Goal: Task Accomplishment & Management: Manage account settings

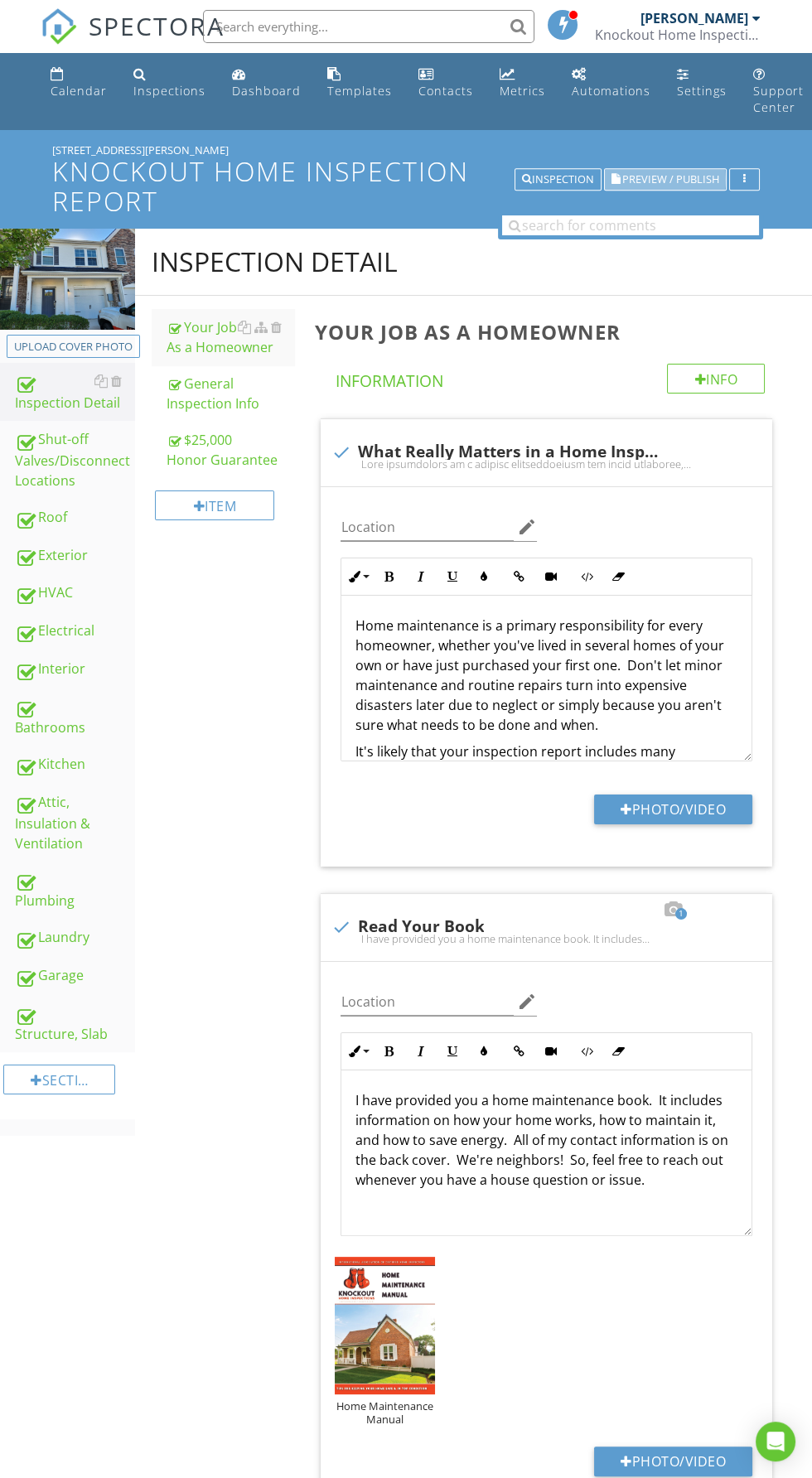
click at [654, 178] on span "Preview / Publish" at bounding box center [670, 179] width 97 height 11
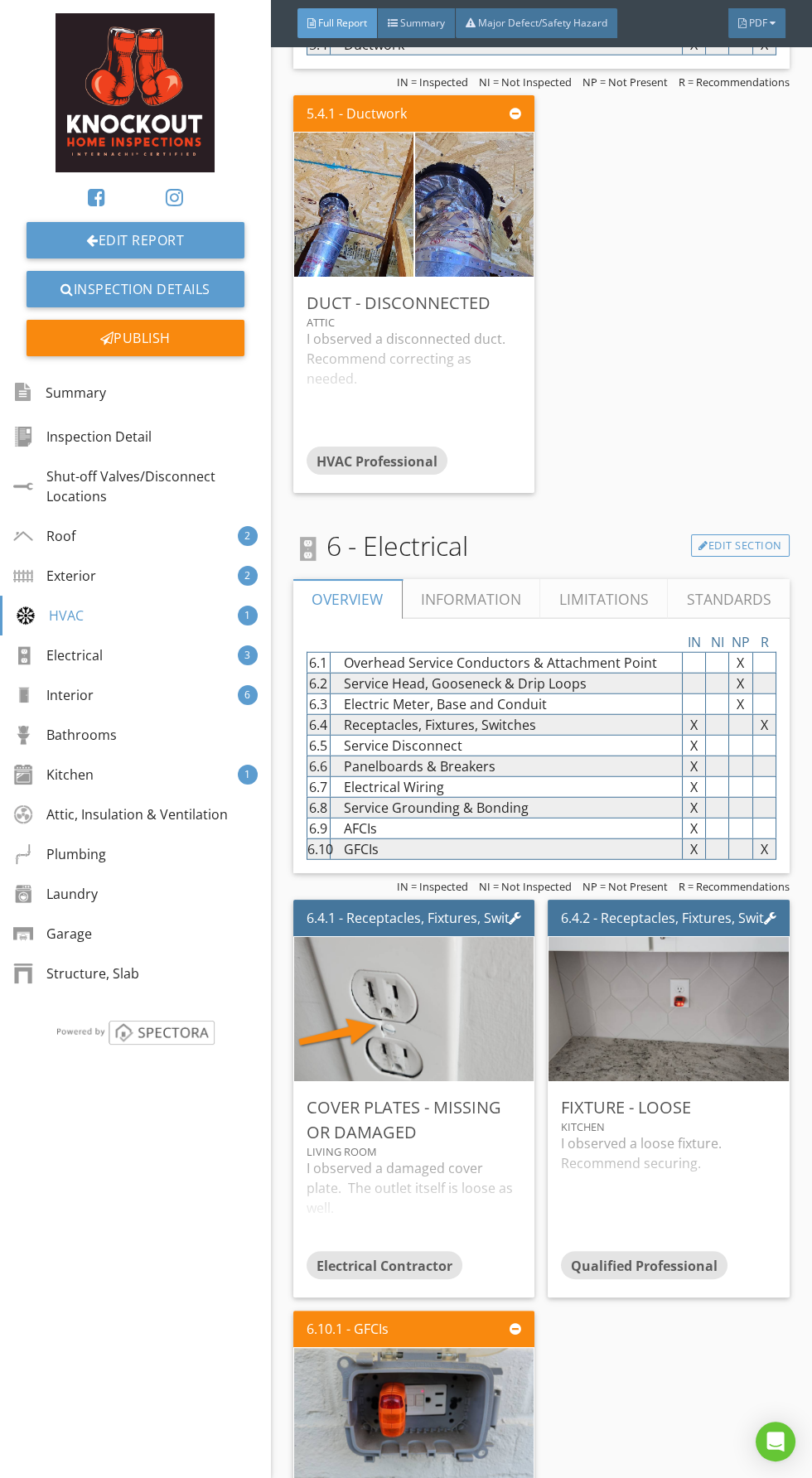
scroll to position [6199, 0]
click at [476, 337] on div "I observed a disconnected duct. Recommend correcting as needed." at bounding box center [414, 387] width 215 height 118
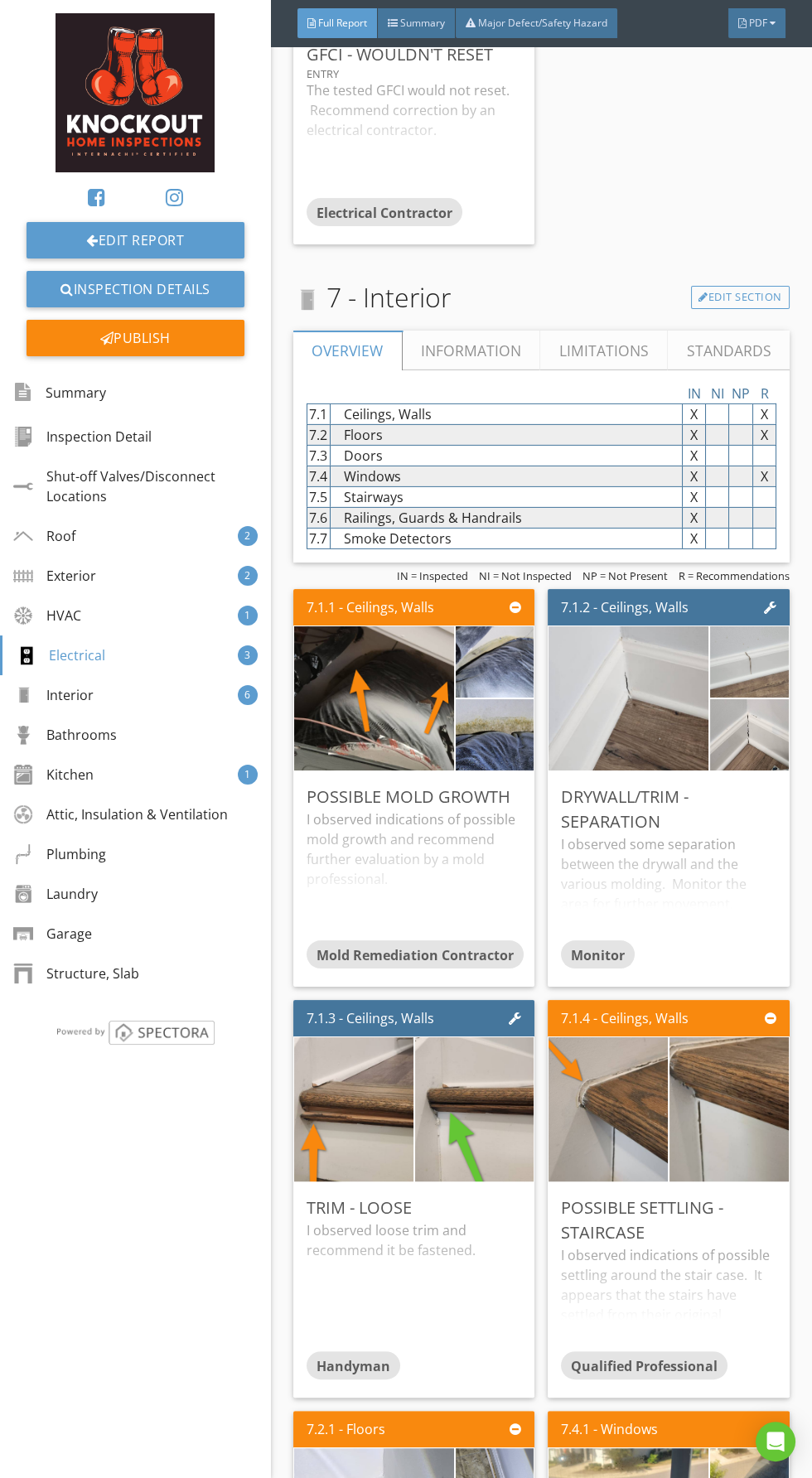
scroll to position [7663, 0]
click at [674, 835] on div "I observed some separation between the drywall and the various molding. Monitor…" at bounding box center [668, 888] width 215 height 106
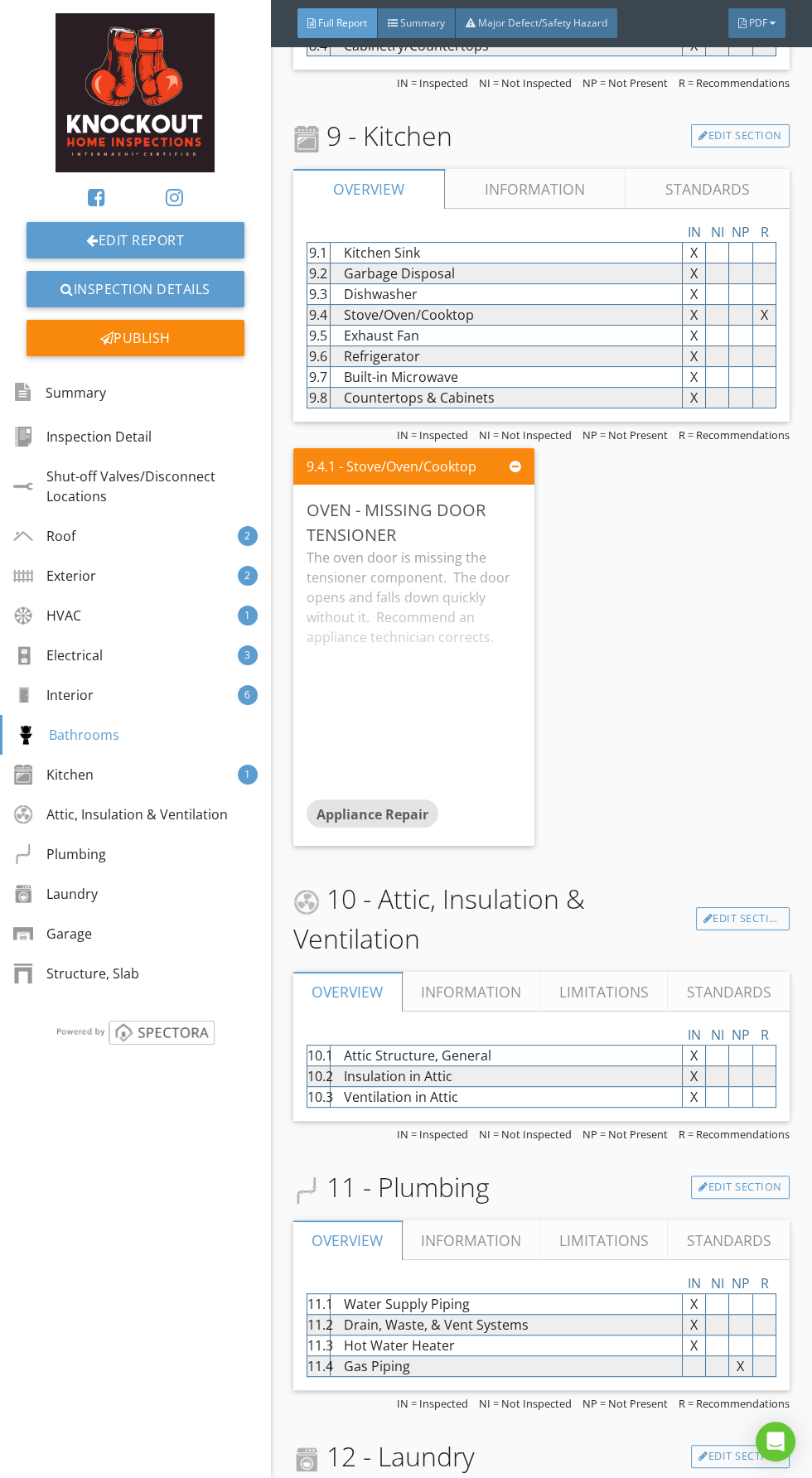
scroll to position [9694, 0]
click at [423, 578] on div "The oven door is missing the tensioner component. The door opens and falls down…" at bounding box center [414, 674] width 215 height 252
click at [487, 504] on div at bounding box center [486, 509] width 9 height 10
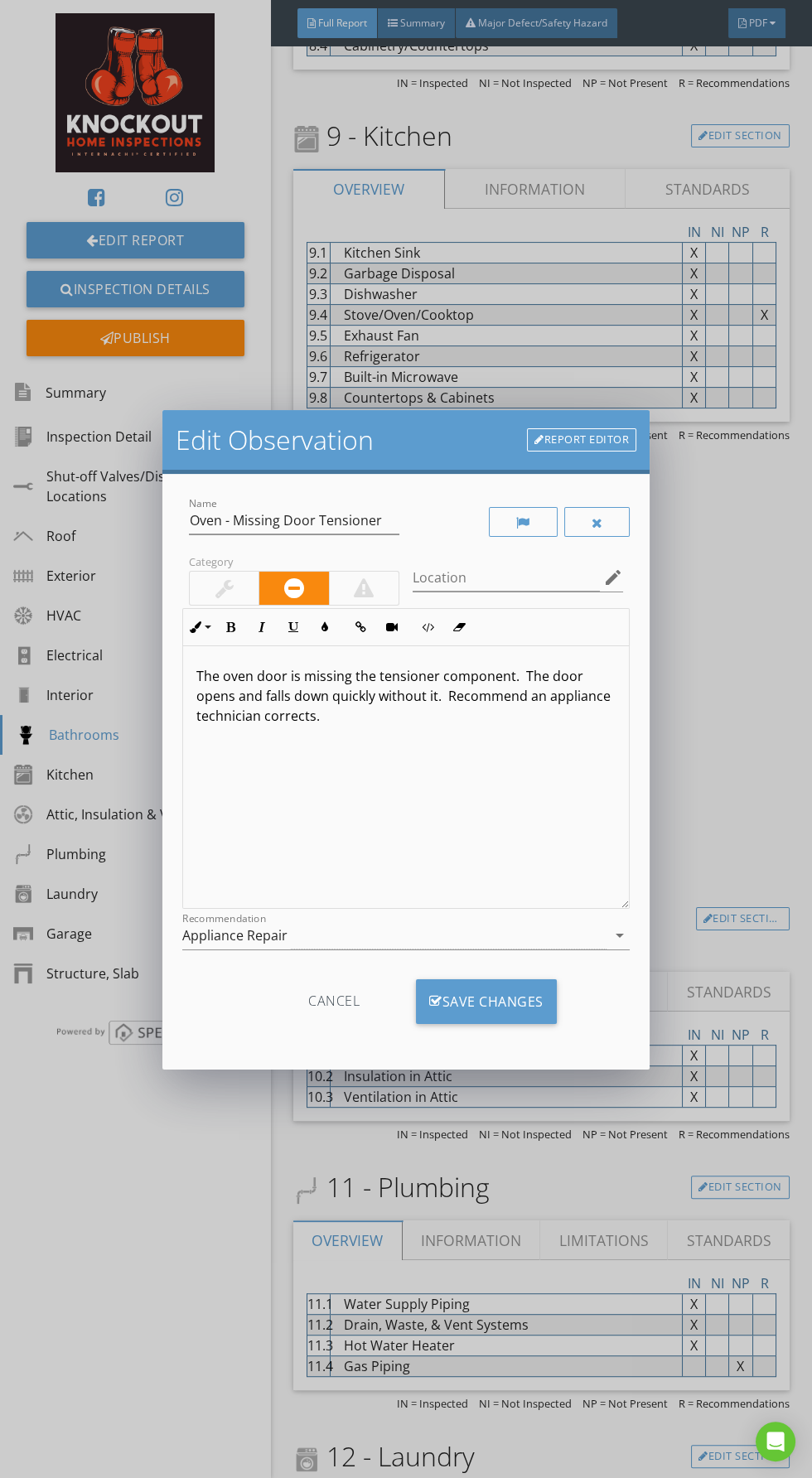
click at [603, 429] on link "Report Editor" at bounding box center [581, 440] width 109 height 23
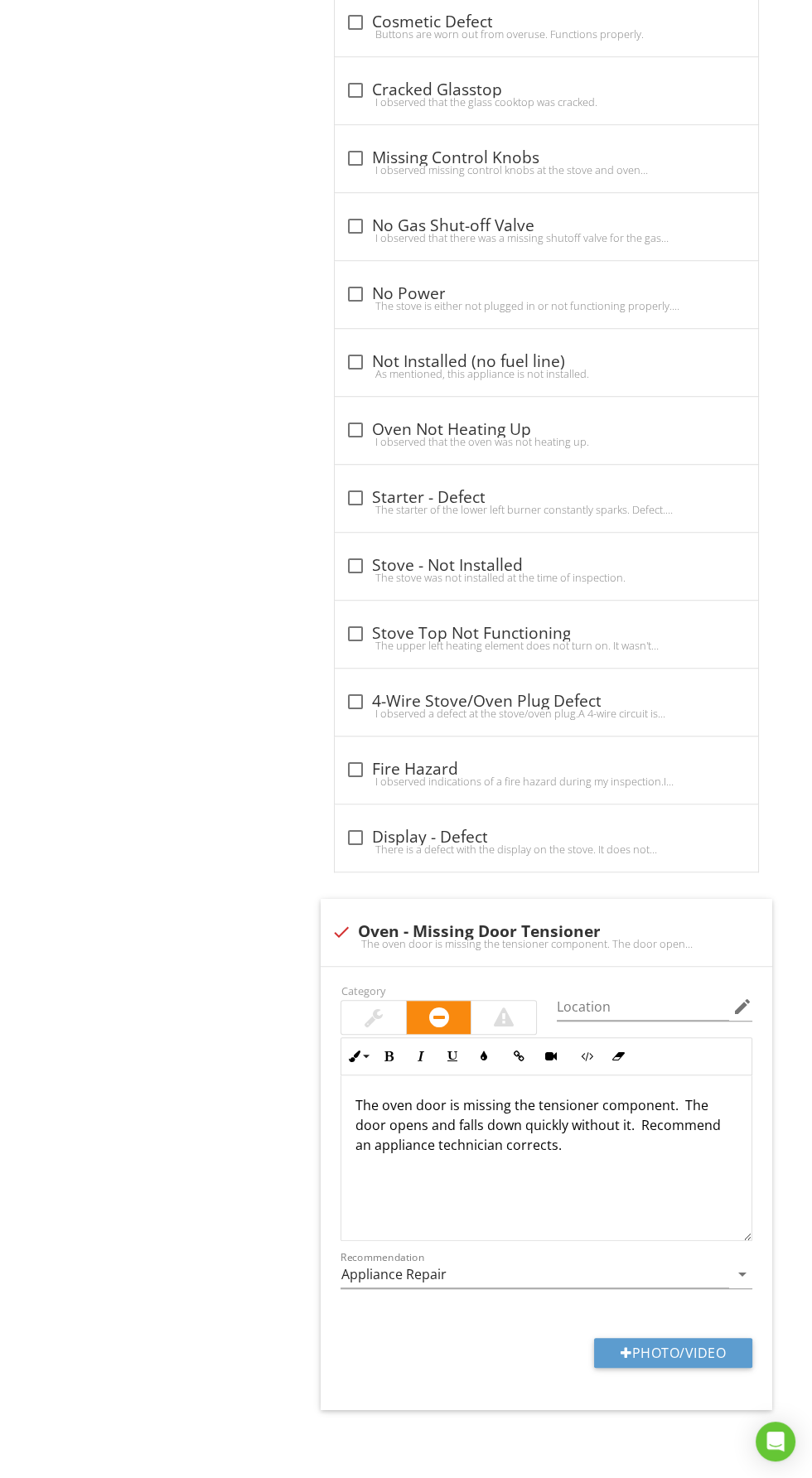
scroll to position [1523, 0]
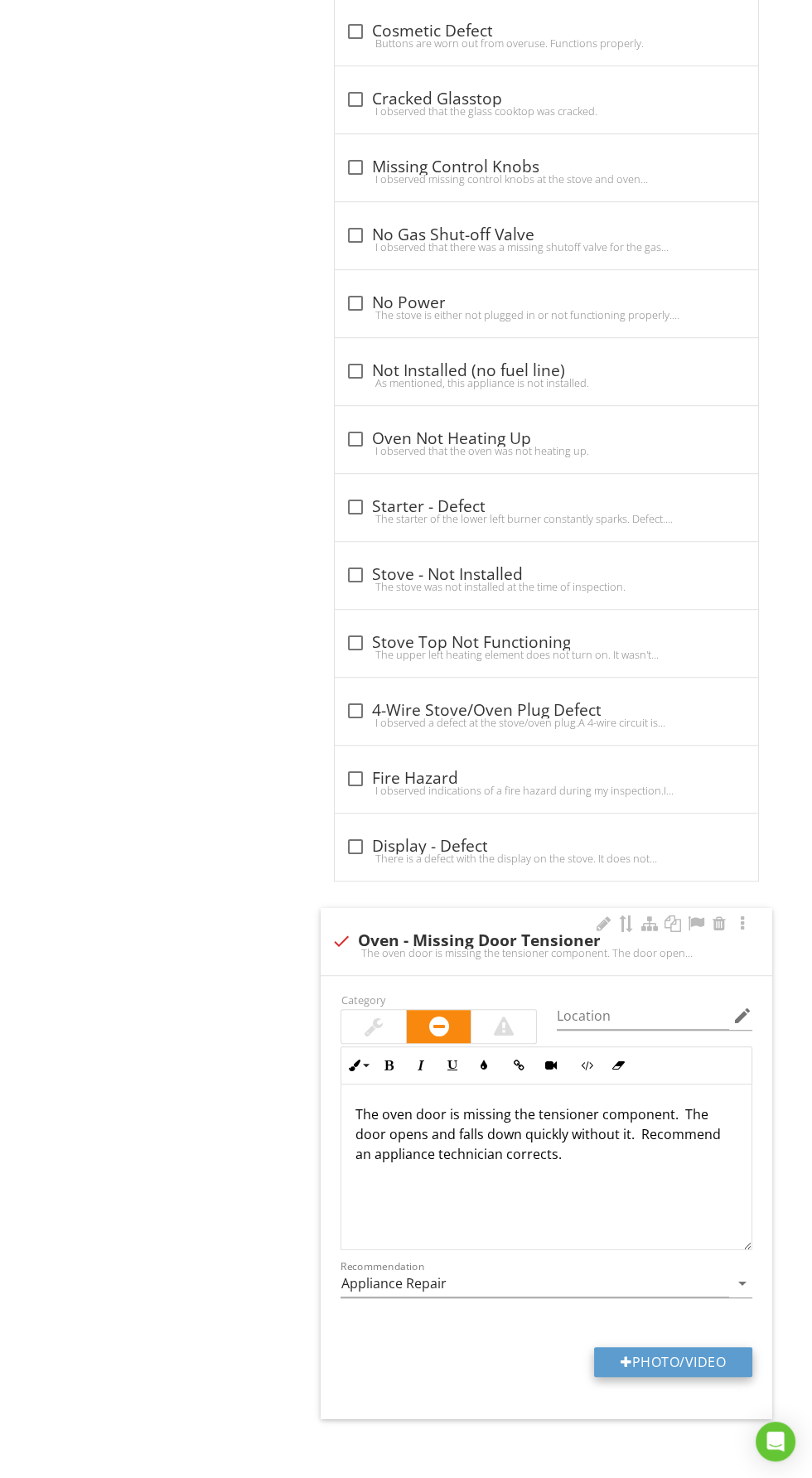
click at [656, 1348] on button "Photo/Video" at bounding box center [673, 1363] width 158 height 30
type input "C:\fakepath\20250827_113809.jpg"
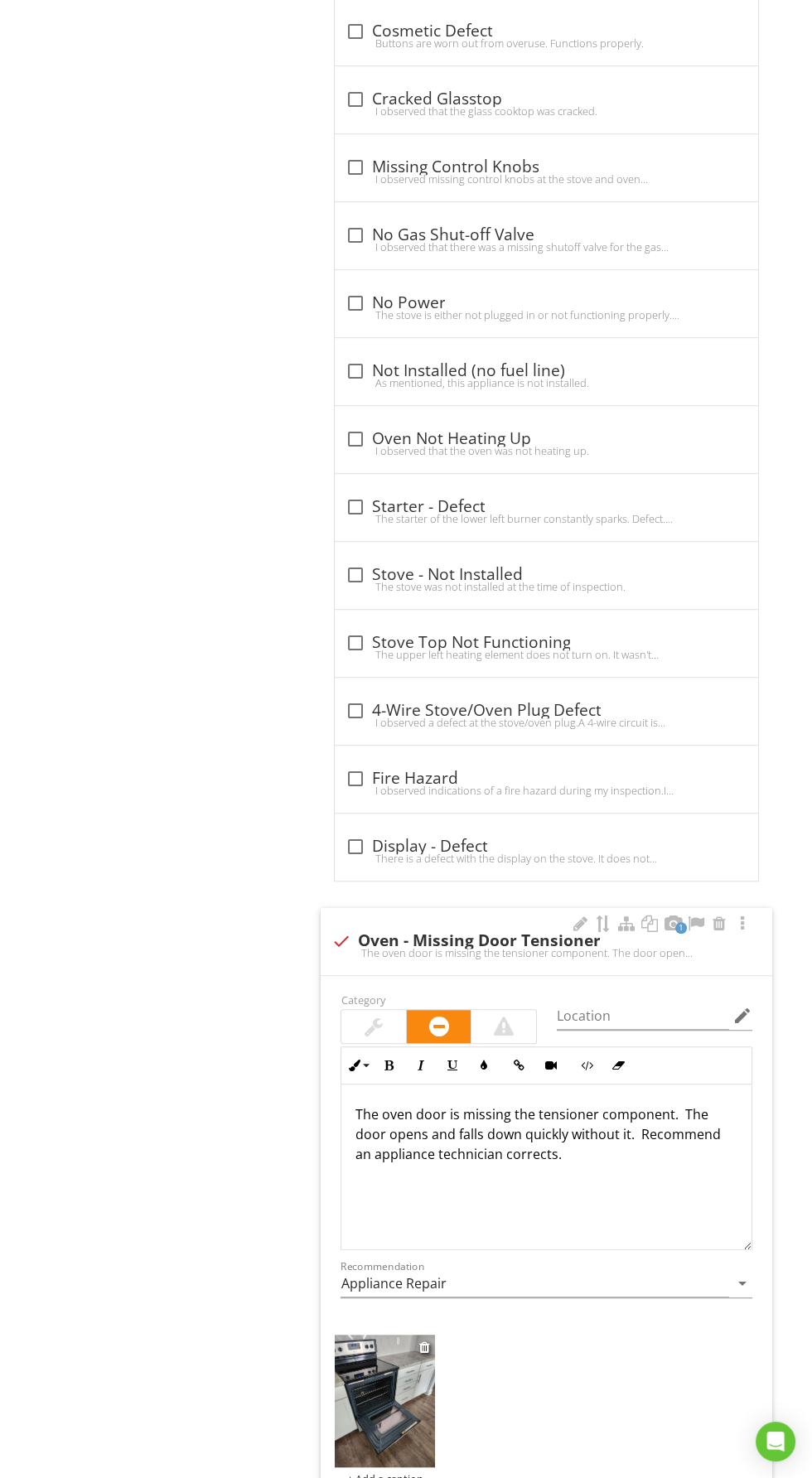
click at [395, 1392] on img at bounding box center [384, 1401] width 99 height 132
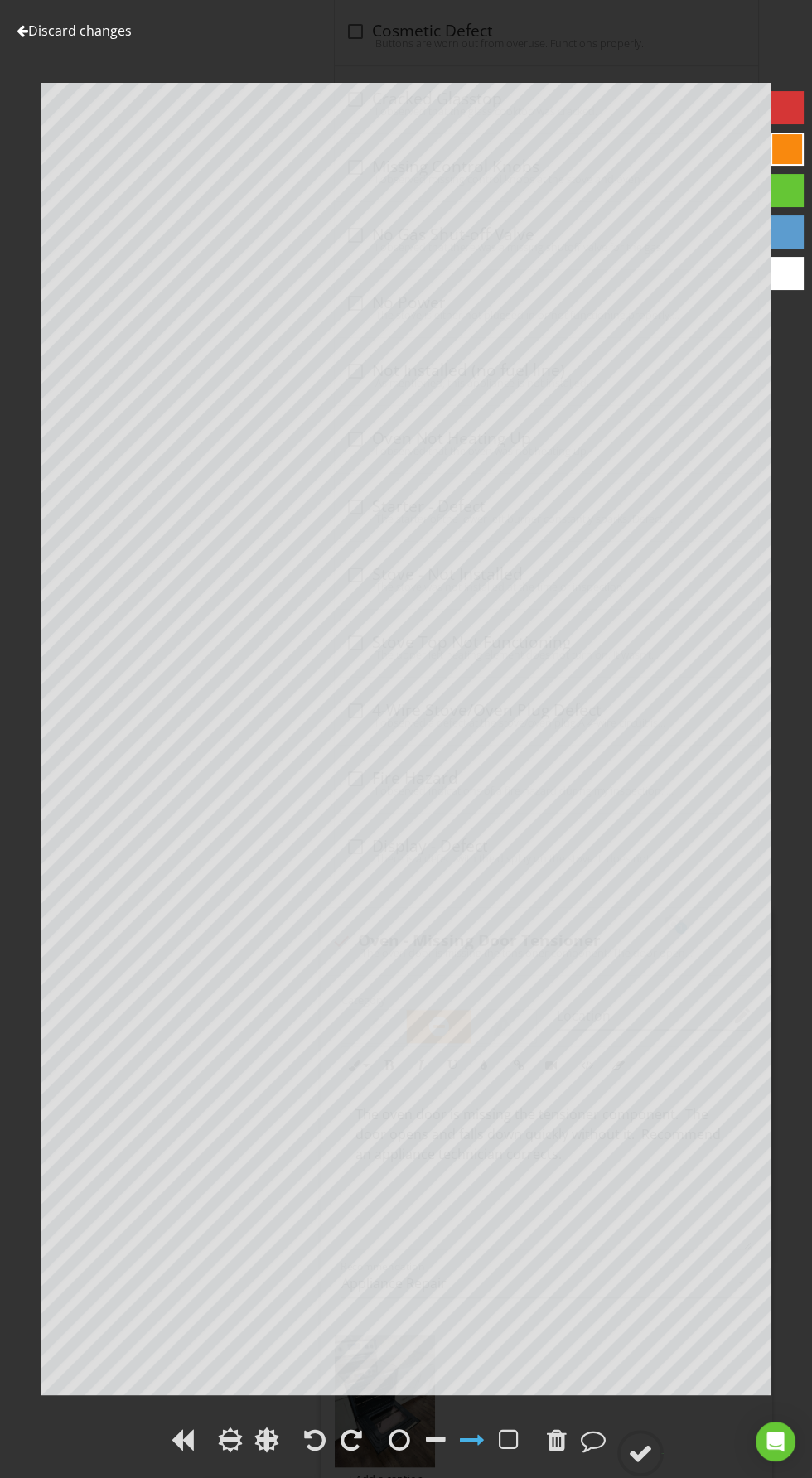
click at [479, 1436] on div at bounding box center [472, 1440] width 25 height 25
click at [659, 1450] on circle at bounding box center [640, 1453] width 43 height 43
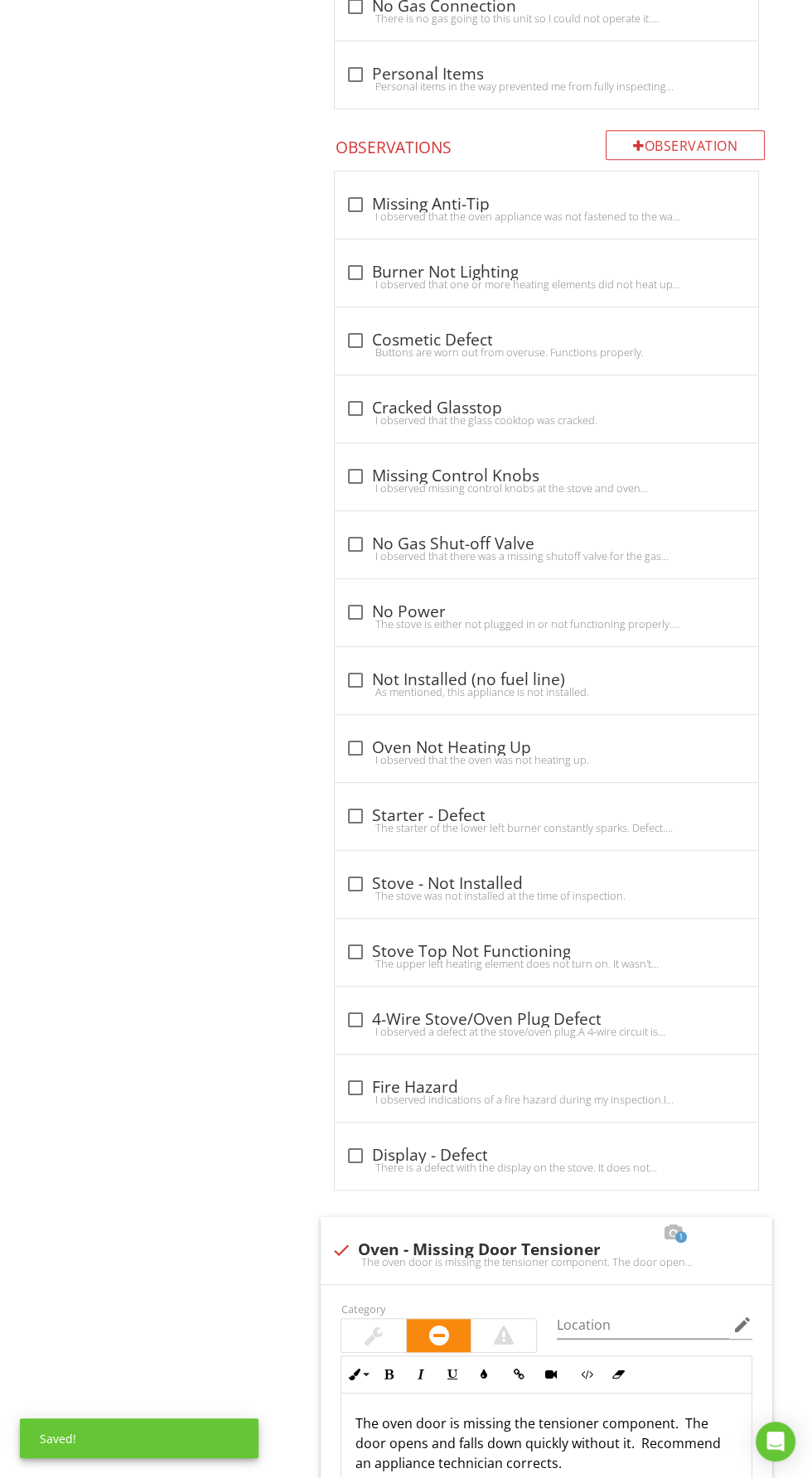
scroll to position [0, 0]
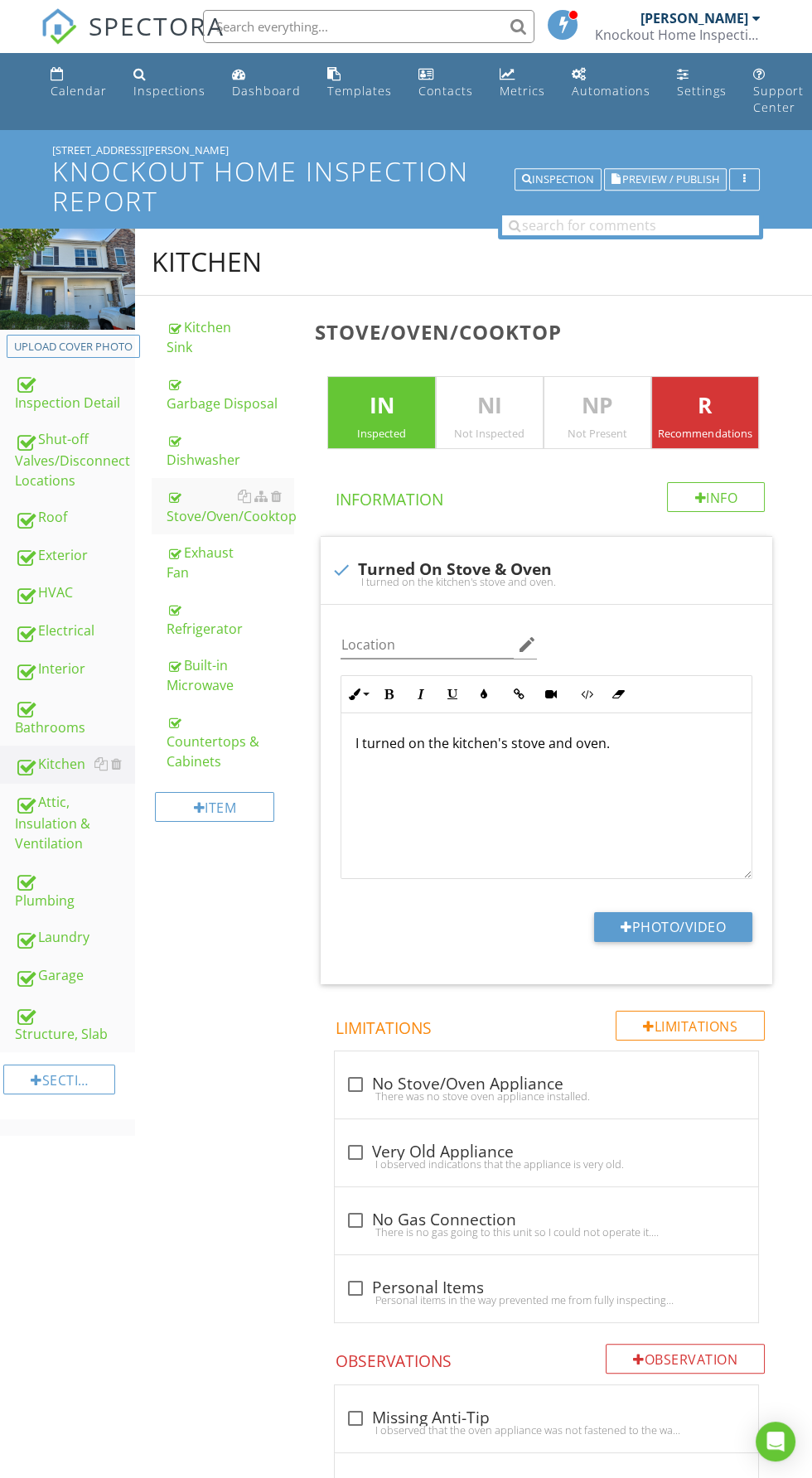
click at [656, 185] on span "Preview / Publish" at bounding box center [670, 179] width 97 height 11
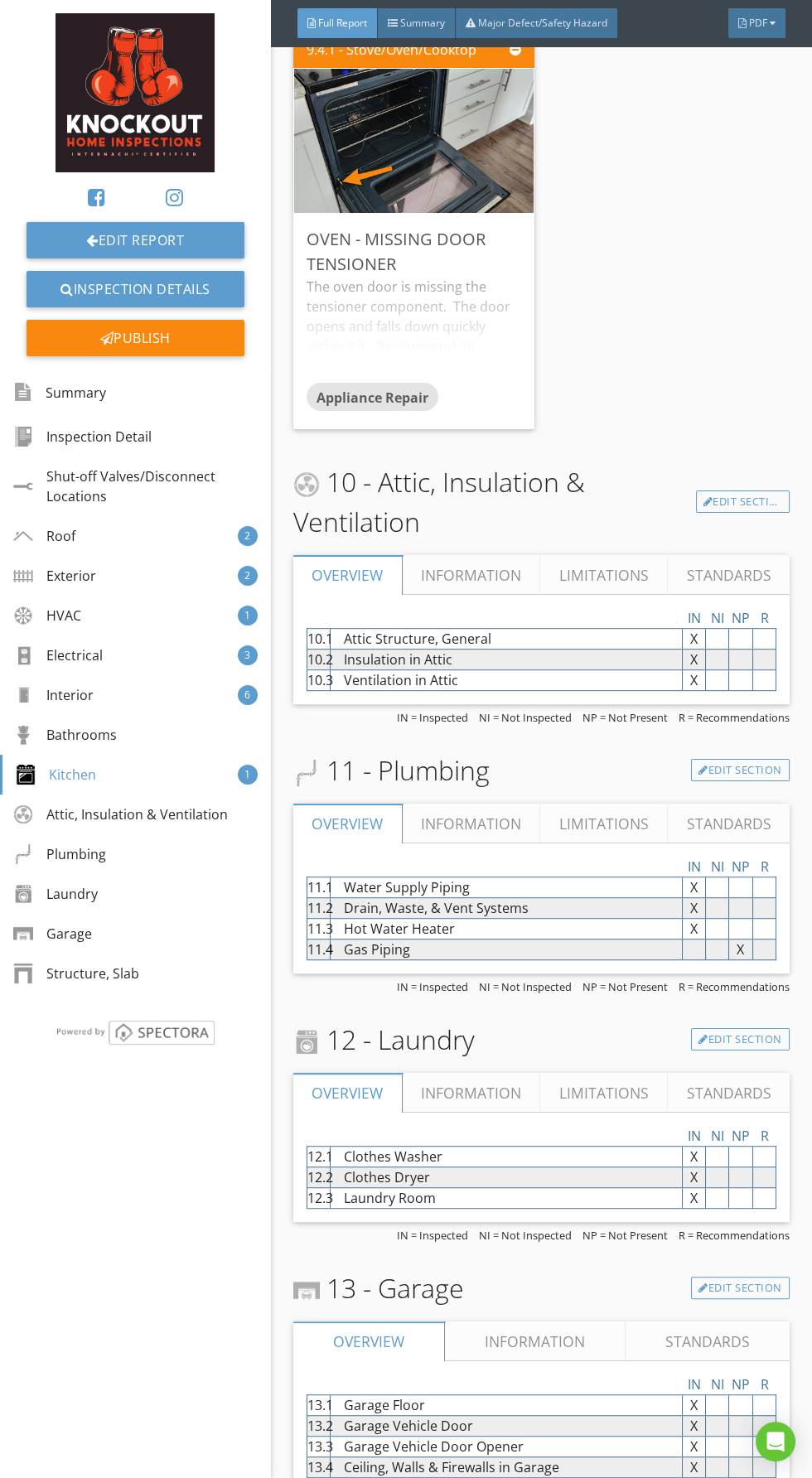
scroll to position [10160, 0]
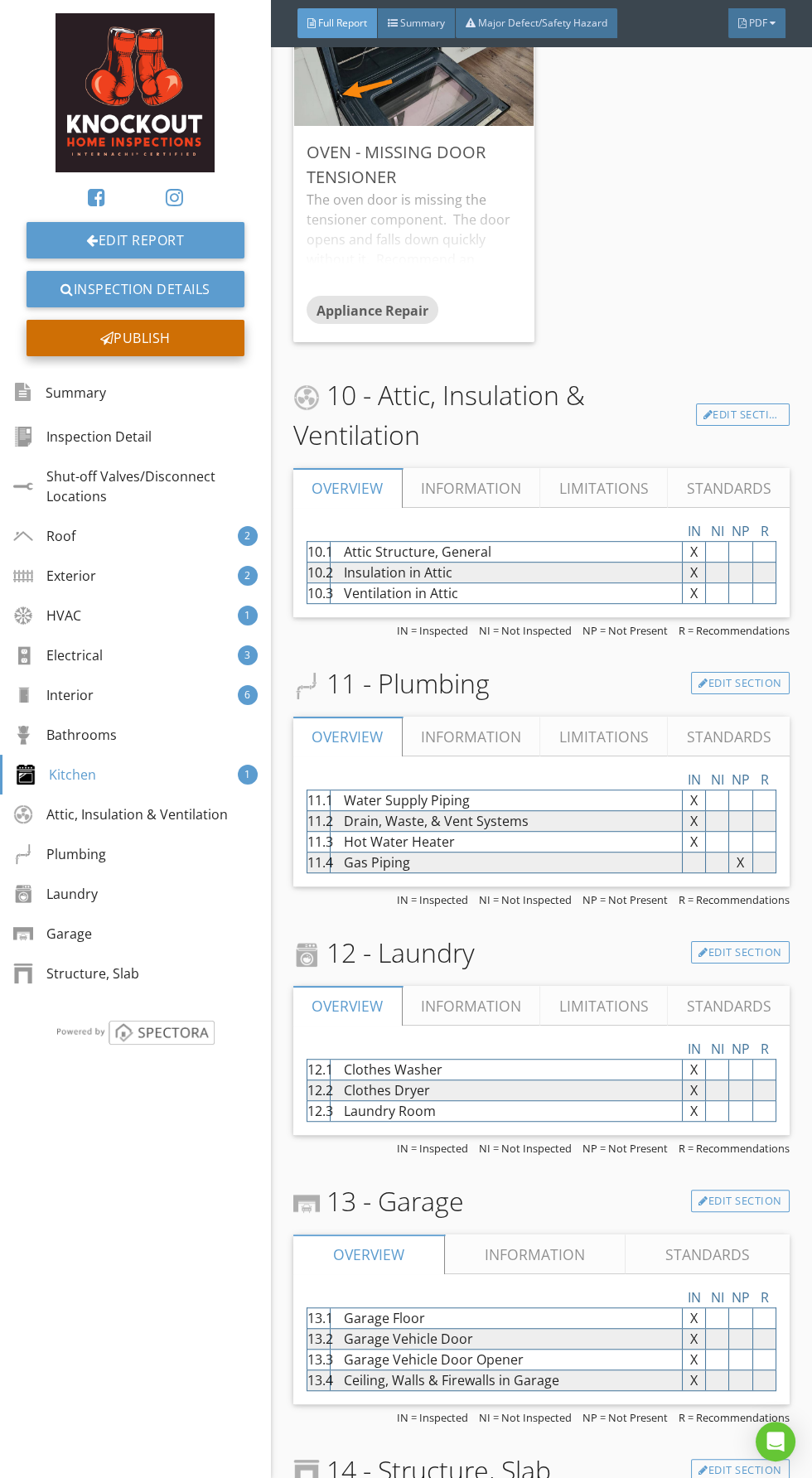
click at [159, 343] on div "Publish" at bounding box center [135, 337] width 217 height 36
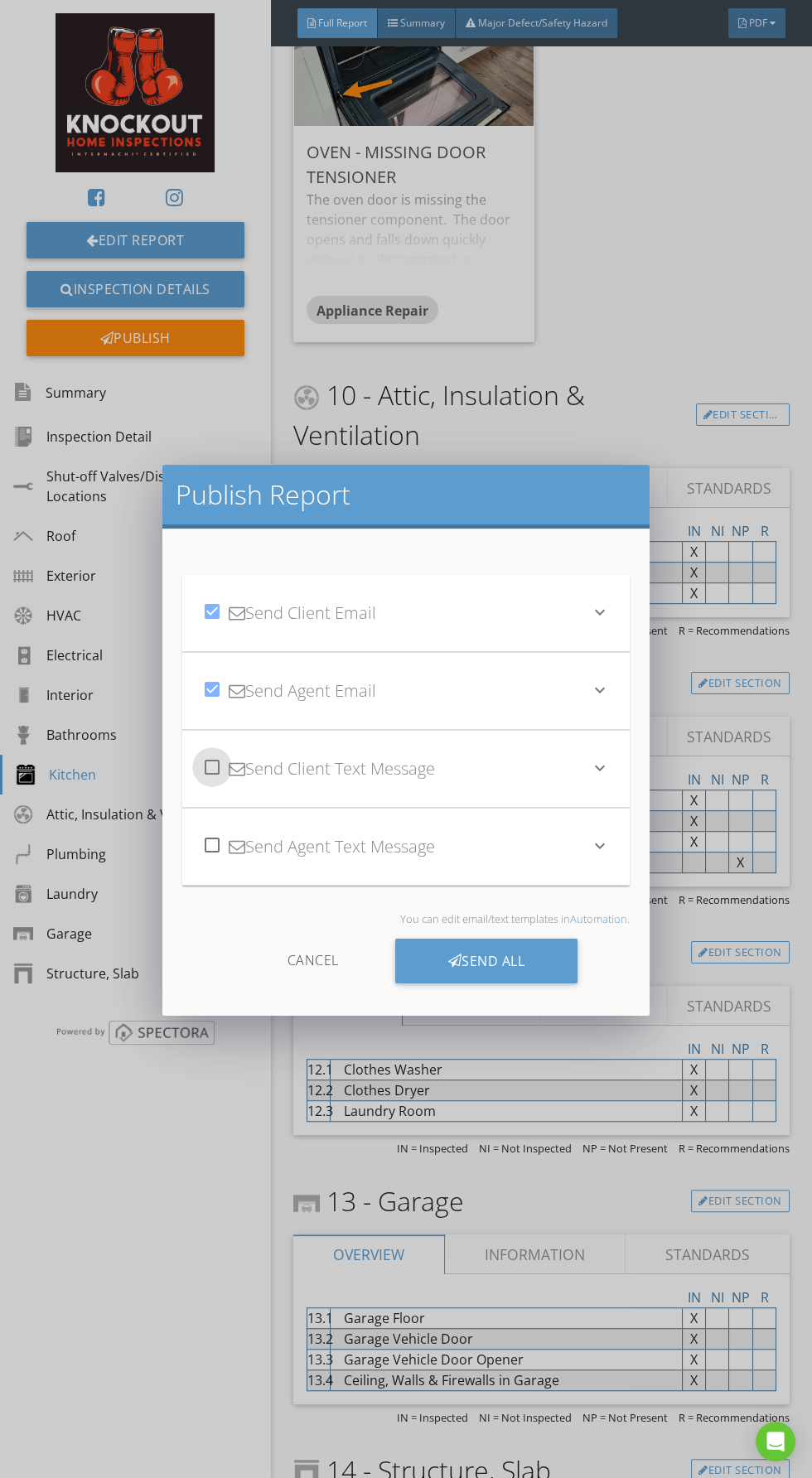
click at [219, 771] on div at bounding box center [212, 767] width 28 height 28
checkbox input "true"
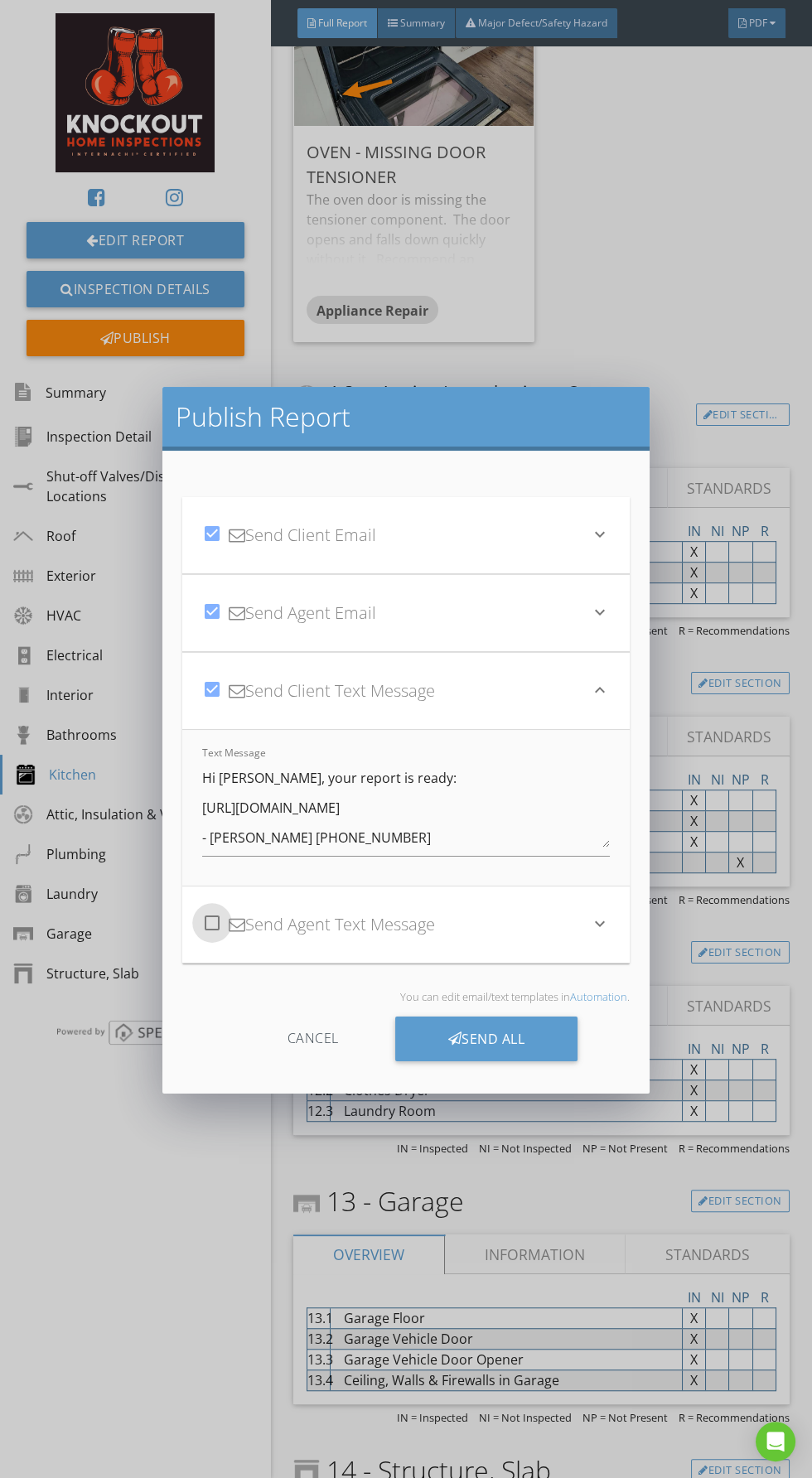
click at [219, 921] on div at bounding box center [212, 923] width 28 height 28
checkbox input "true"
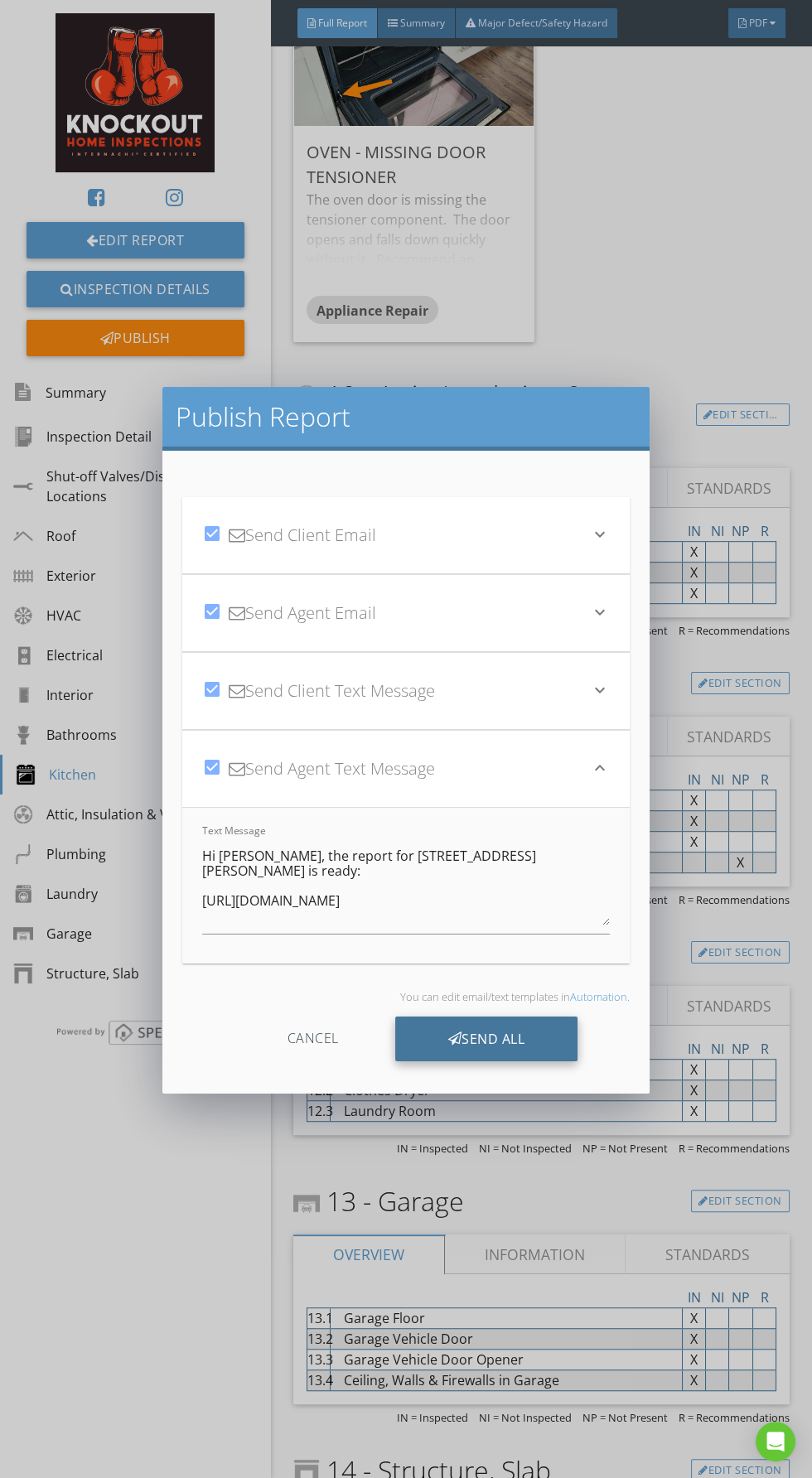
click at [522, 1030] on div "Send All" at bounding box center [486, 1039] width 183 height 44
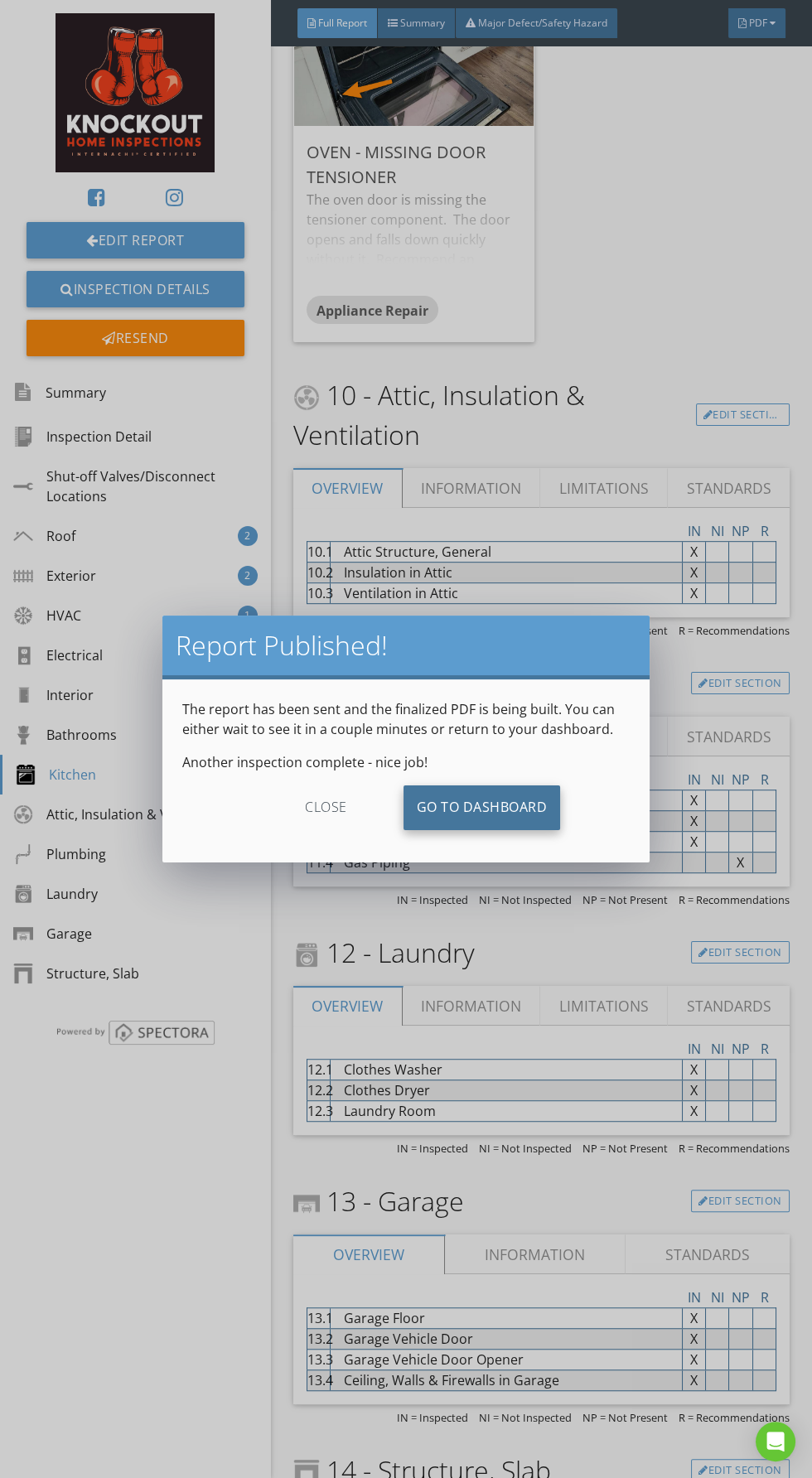
click at [493, 810] on link "Go To Dashboard" at bounding box center [482, 808] width 157 height 44
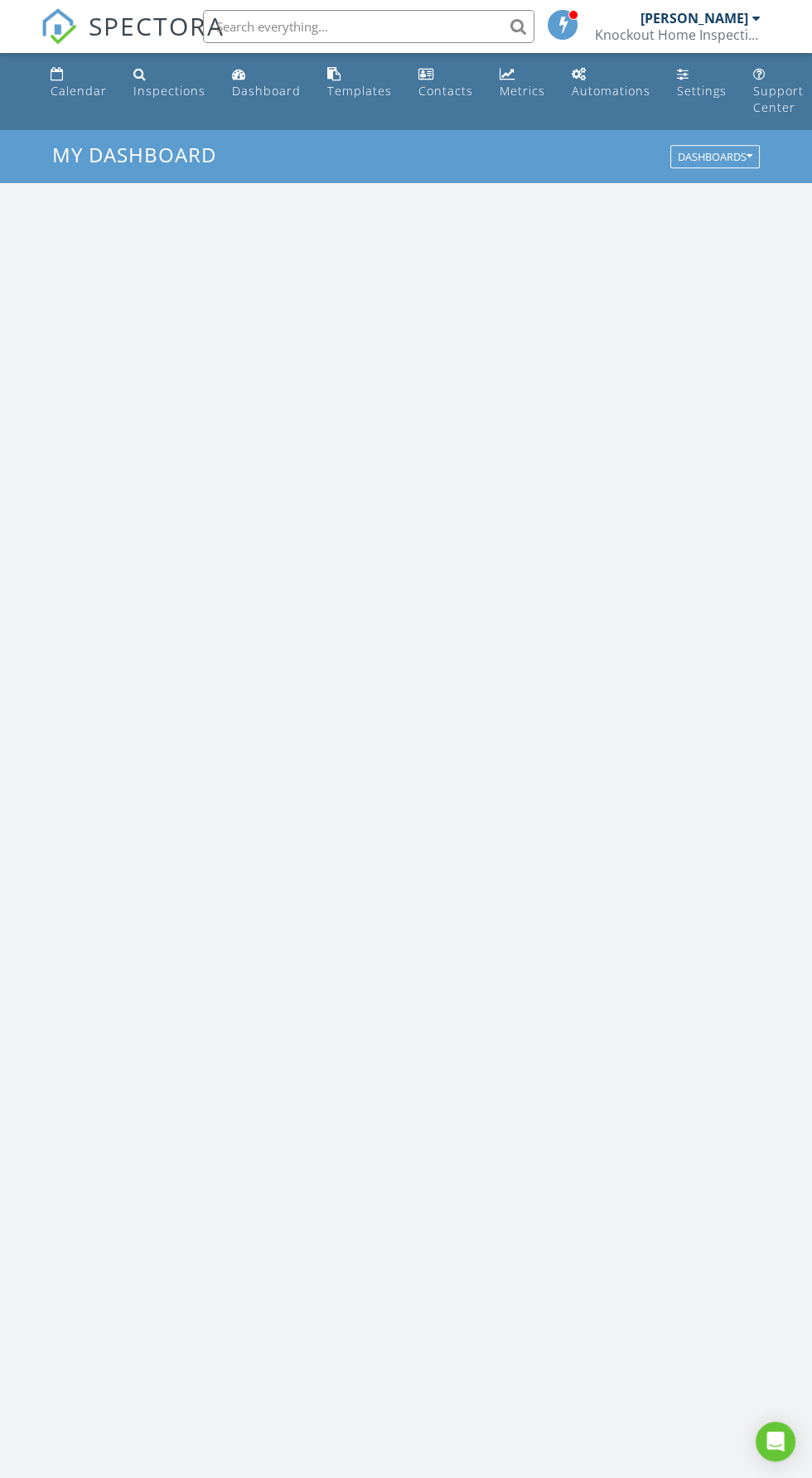
scroll to position [2833, 812]
